Goal: Information Seeking & Learning: Understand process/instructions

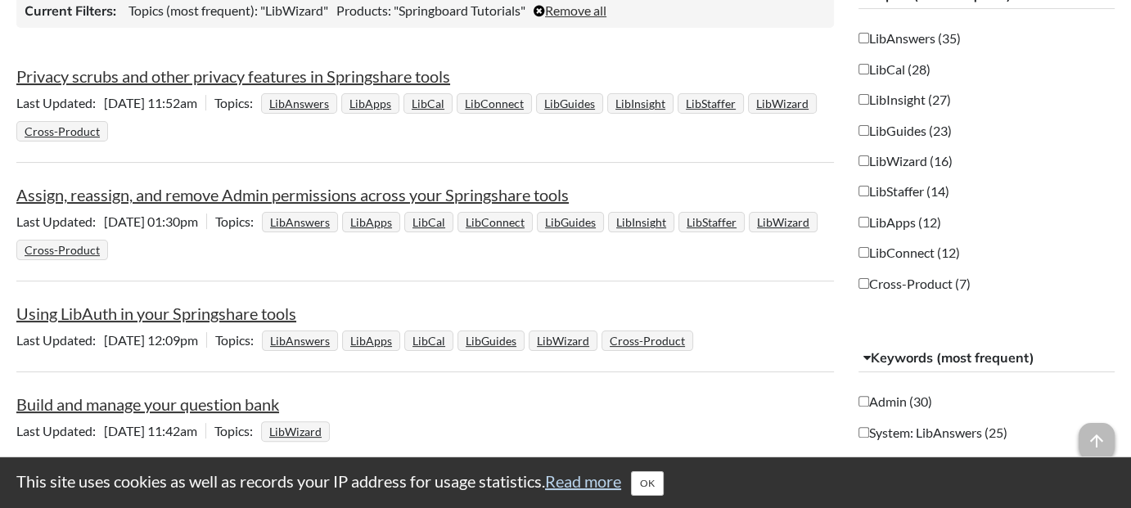
scroll to position [381, 0]
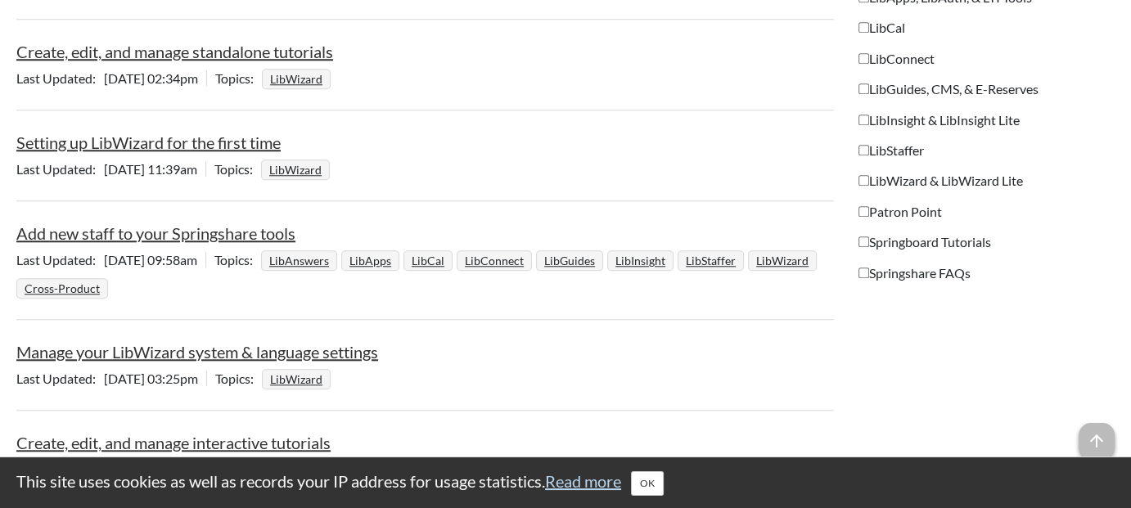
scroll to position [1554, 0]
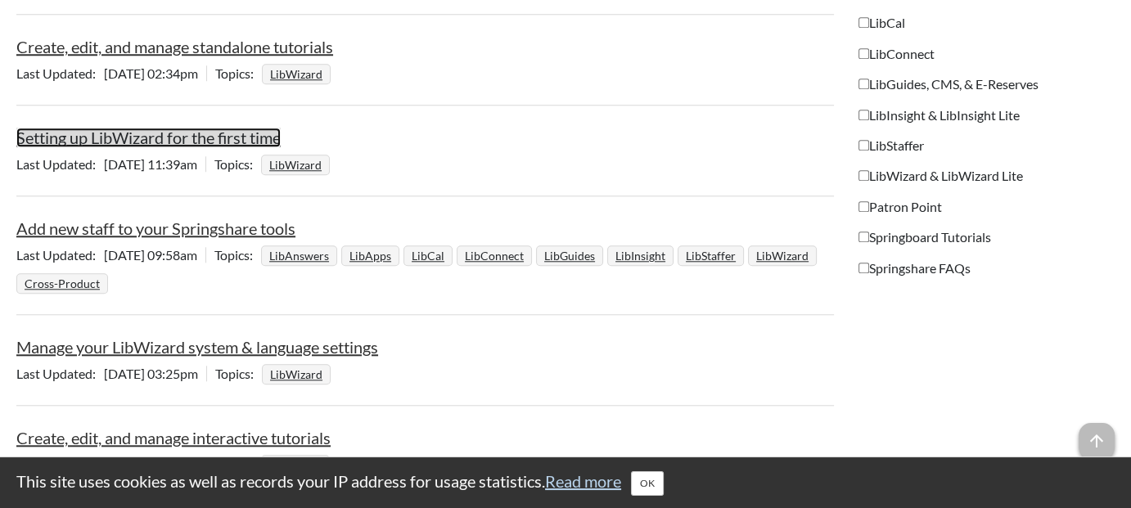
click at [116, 134] on link "Setting up LibWizard for the first time" at bounding box center [148, 138] width 264 height 20
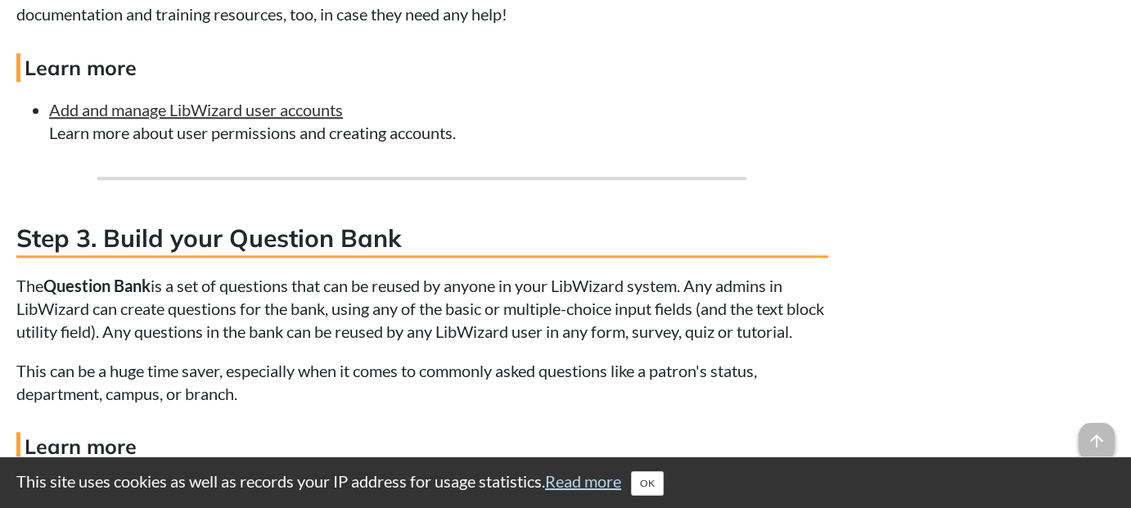
scroll to position [1828, 0]
